Goal: Information Seeking & Learning: Learn about a topic

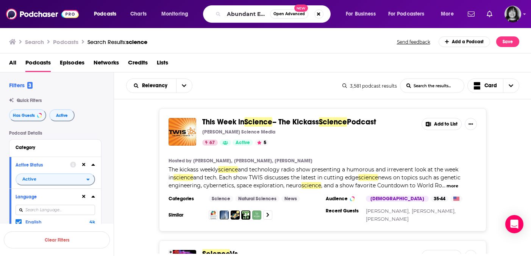
type input "Abundant Ever After with [PERSON_NAME]"
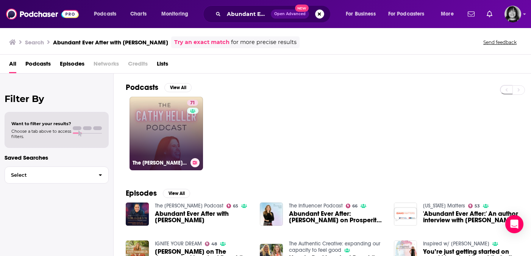
click at [147, 122] on link "71 The [PERSON_NAME] Podcast with [PERSON_NAME]" at bounding box center [167, 134] width 74 height 74
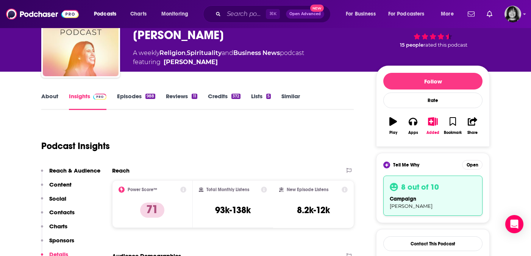
scroll to position [46, 0]
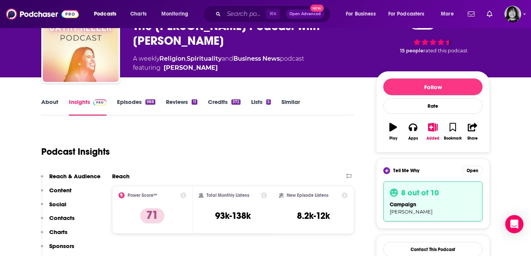
click at [58, 103] on link "About" at bounding box center [49, 106] width 17 height 17
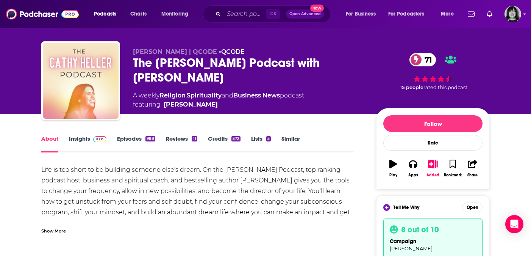
scroll to position [13, 0]
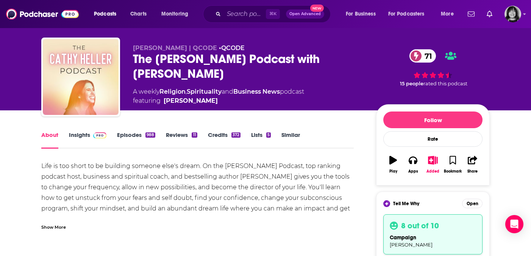
click at [58, 224] on div "Show More" at bounding box center [53, 226] width 25 height 7
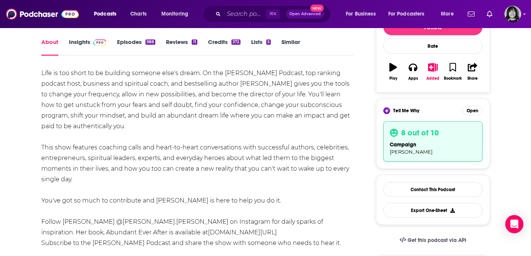
scroll to position [108, 0]
